Goal: Navigation & Orientation: Find specific page/section

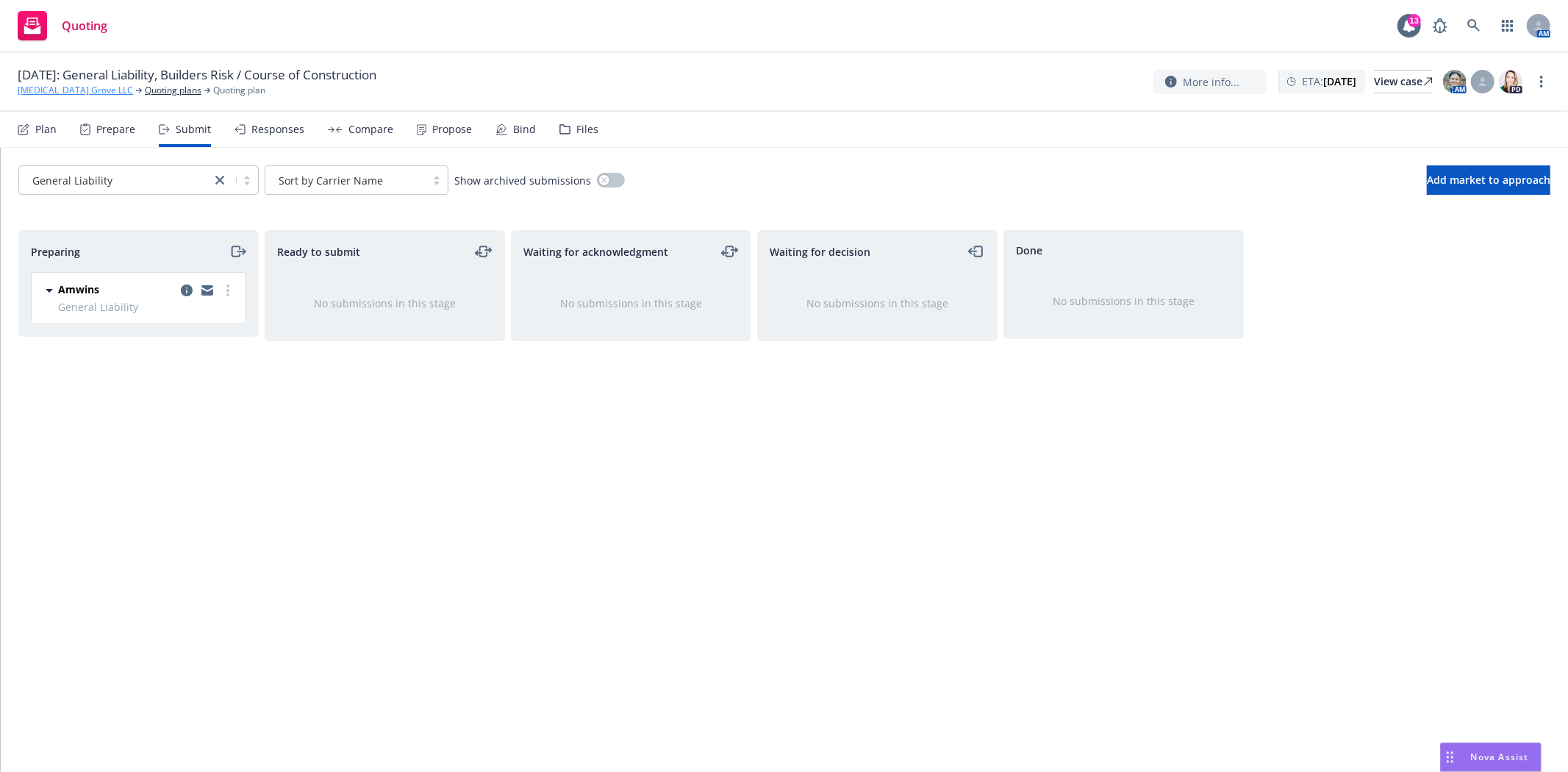
click at [54, 93] on link "[MEDICAL_DATA] Grove LLC" at bounding box center [75, 90] width 115 height 13
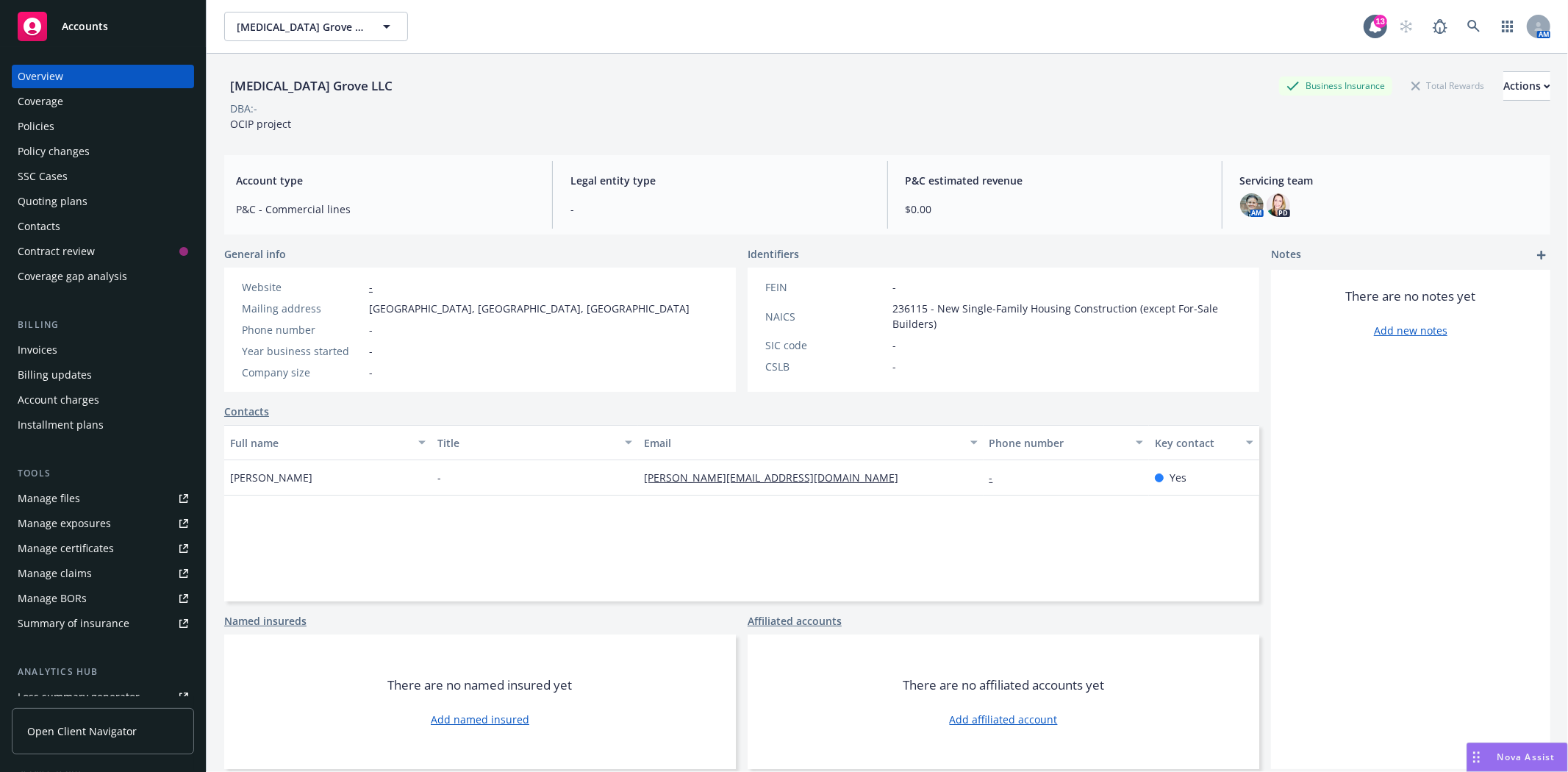
click at [98, 31] on span "Accounts" at bounding box center [84, 27] width 46 height 12
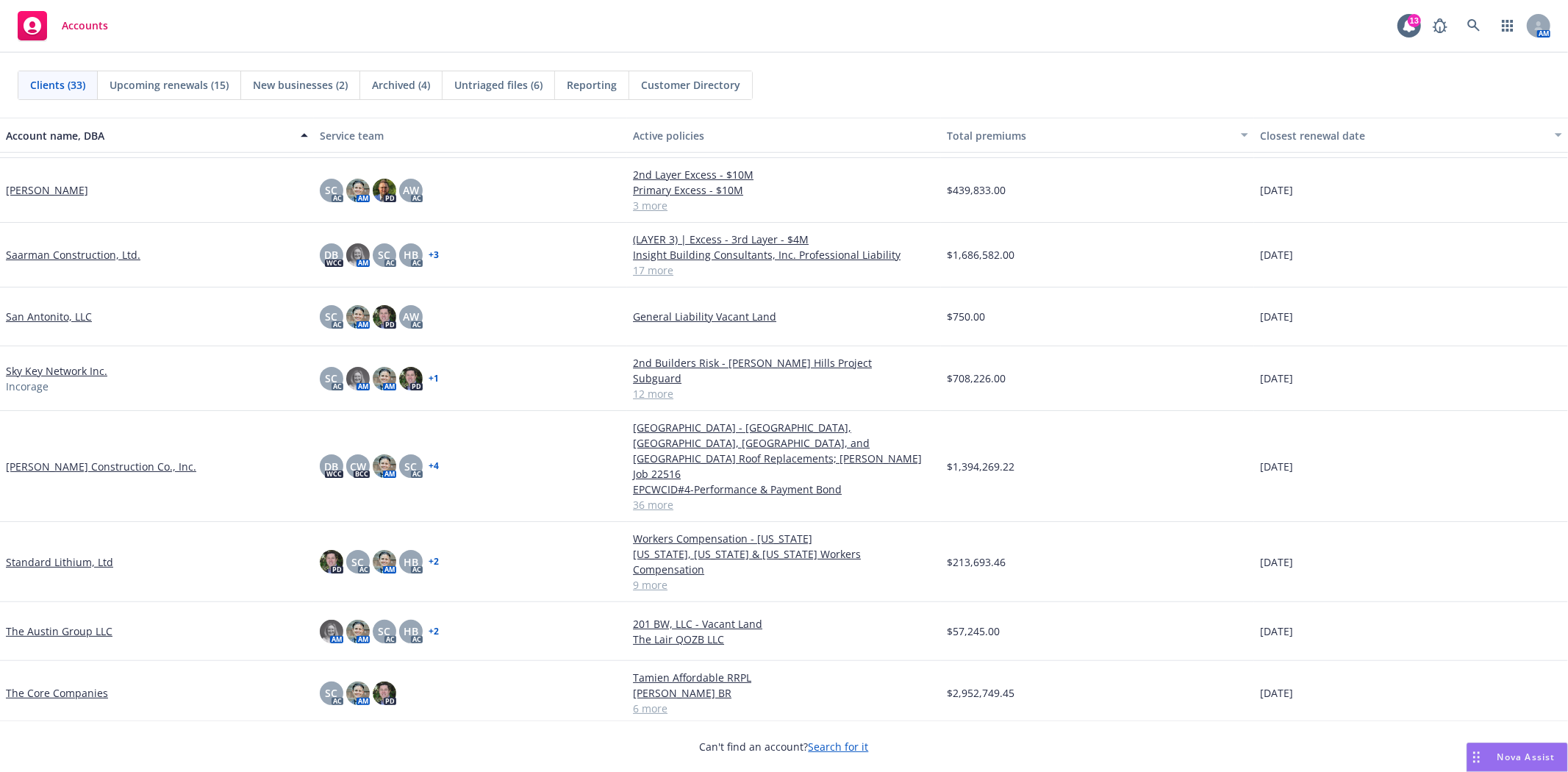
scroll to position [1306, 0]
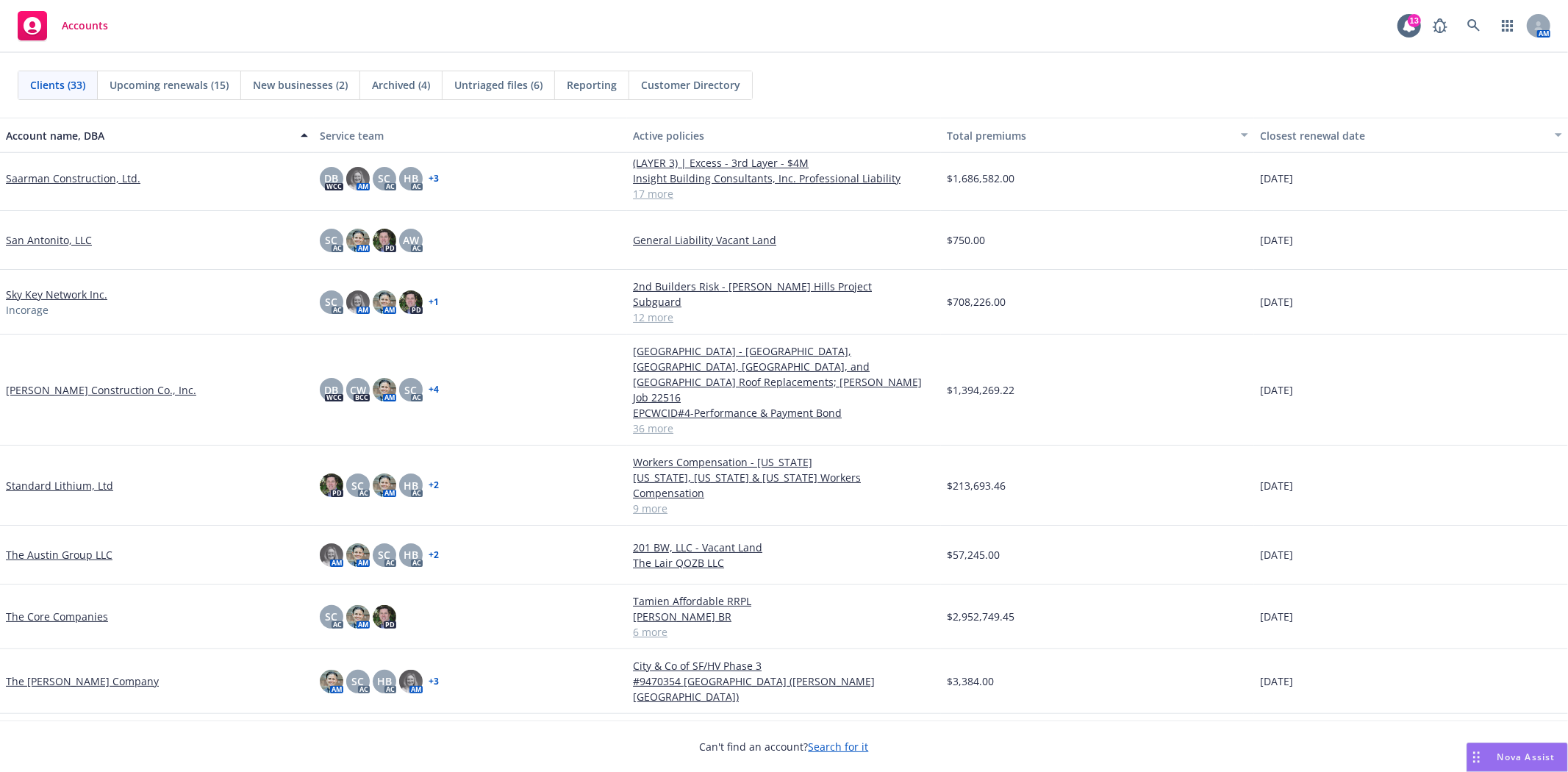
click at [103, 382] on link "[PERSON_NAME] Construction Co., Inc." at bounding box center [101, 390] width 191 height 16
